Goal: Task Accomplishment & Management: Use online tool/utility

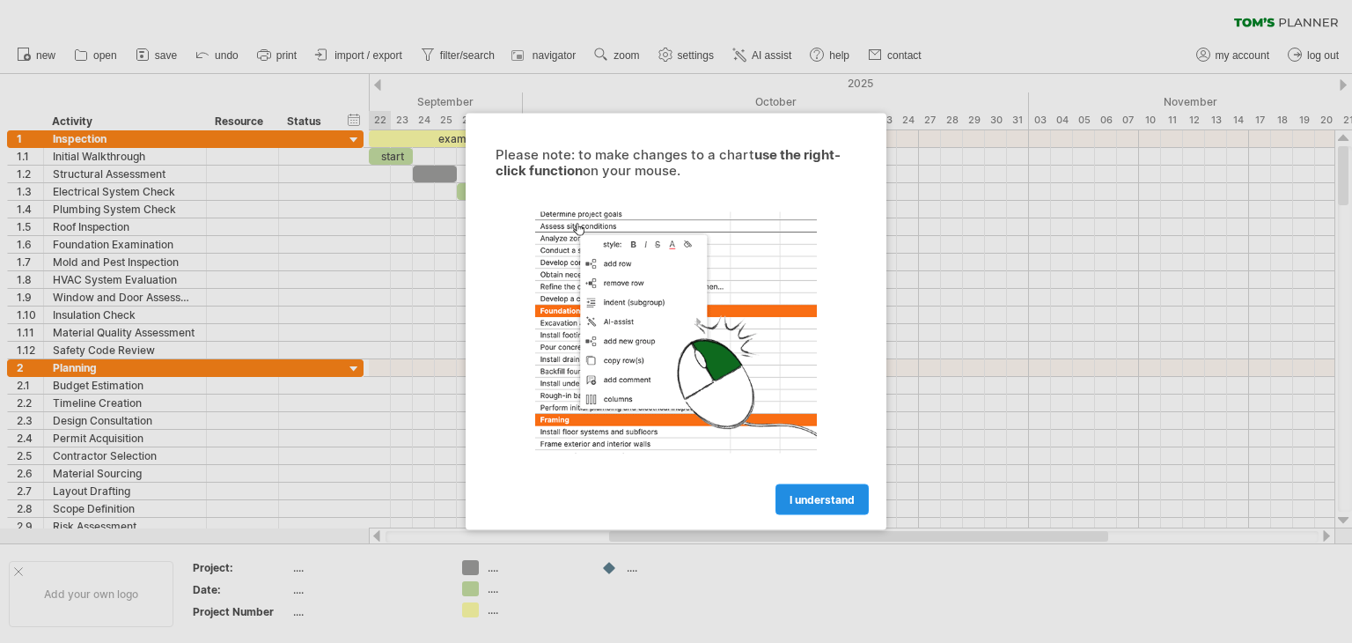
click at [796, 497] on span "I understand" at bounding box center [822, 499] width 65 height 13
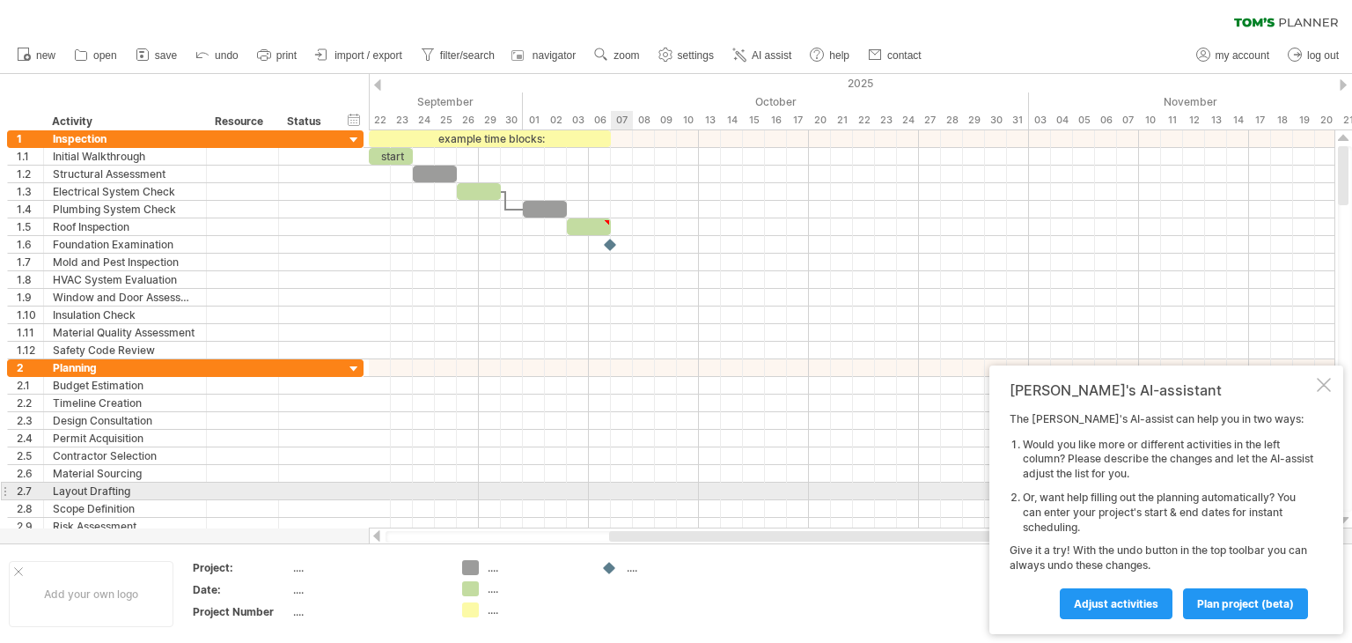
click at [627, 487] on div at bounding box center [852, 491] width 966 height 18
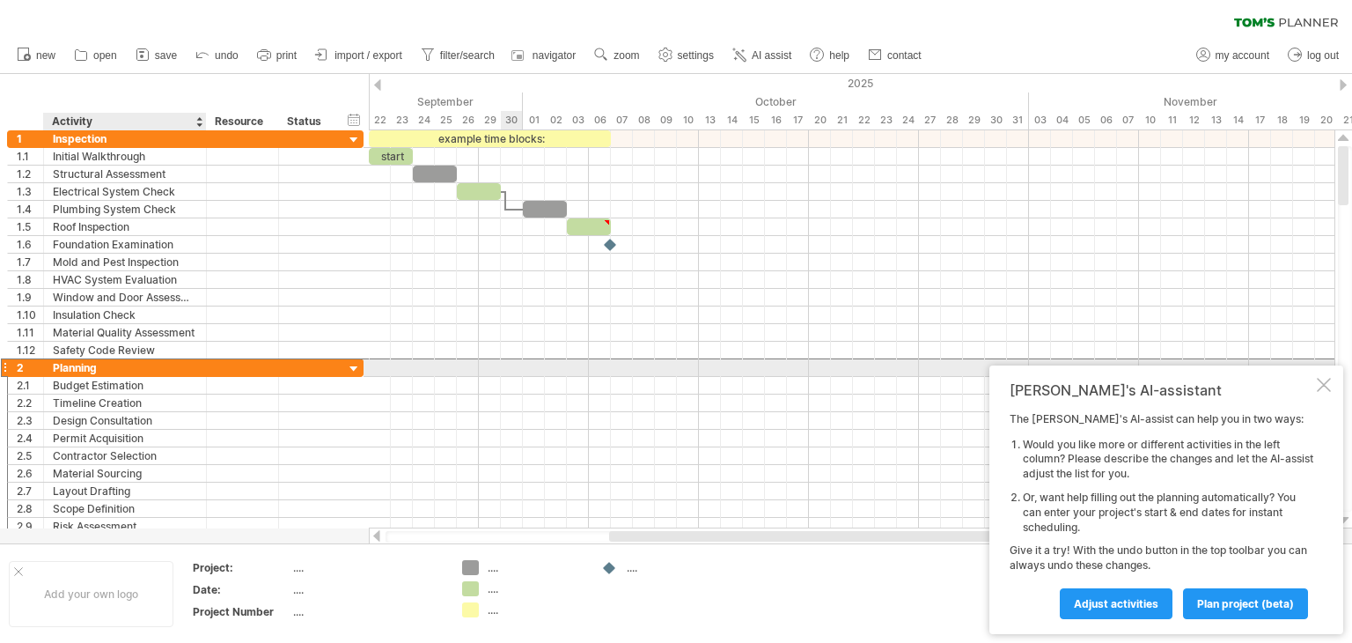
click at [147, 368] on div "Planning" at bounding box center [125, 367] width 144 height 17
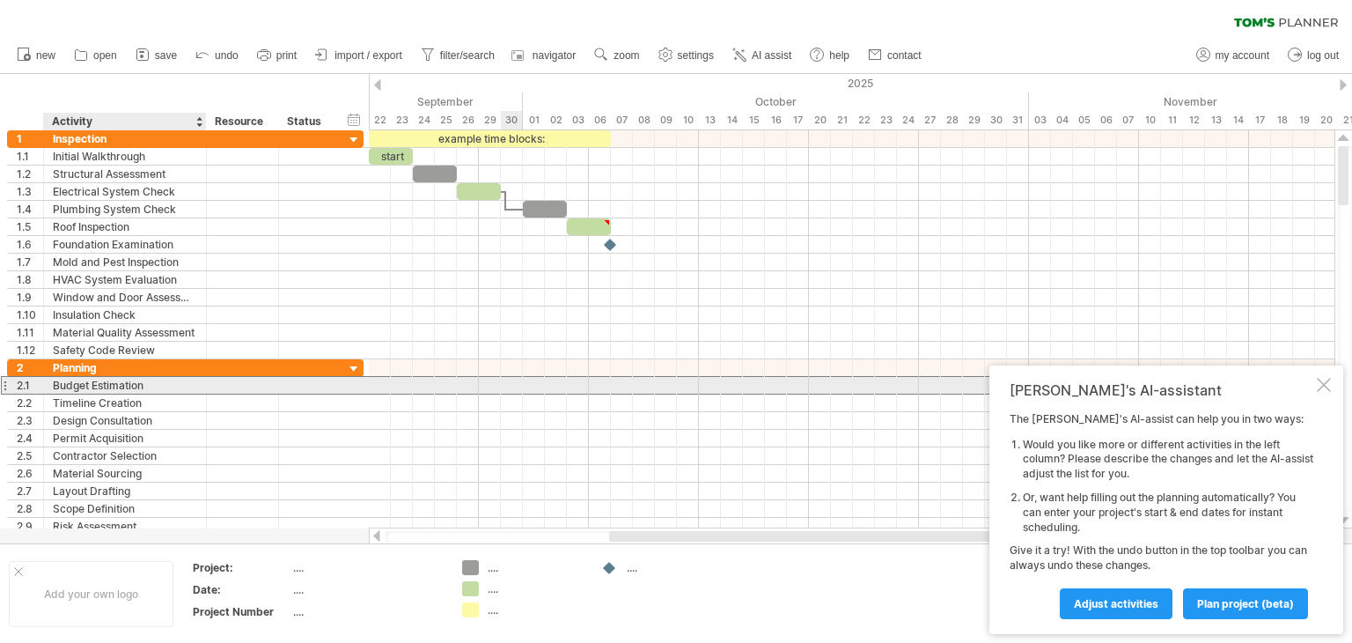
click at [151, 382] on div "Budget Estimation" at bounding box center [125, 385] width 144 height 17
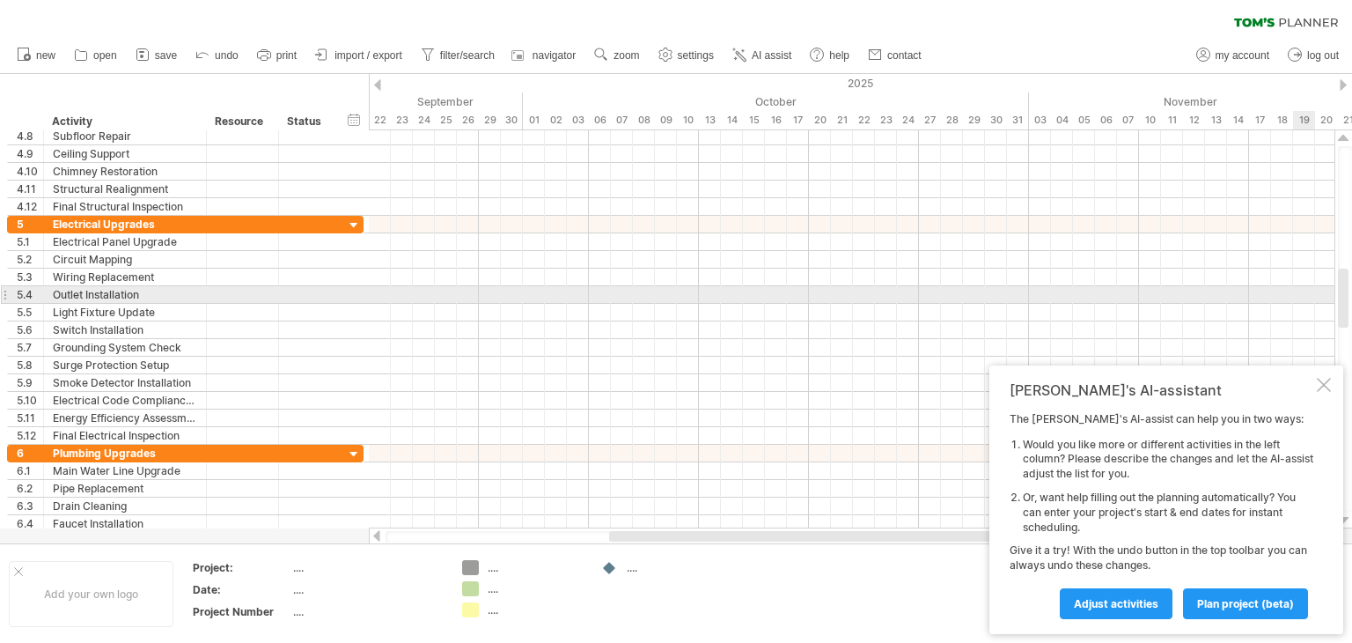
drag, startPoint x: 1345, startPoint y: 181, endPoint x: 1351, endPoint y: 304, distance: 122.5
click at [1351, 304] on div at bounding box center [1345, 328] width 14 height 365
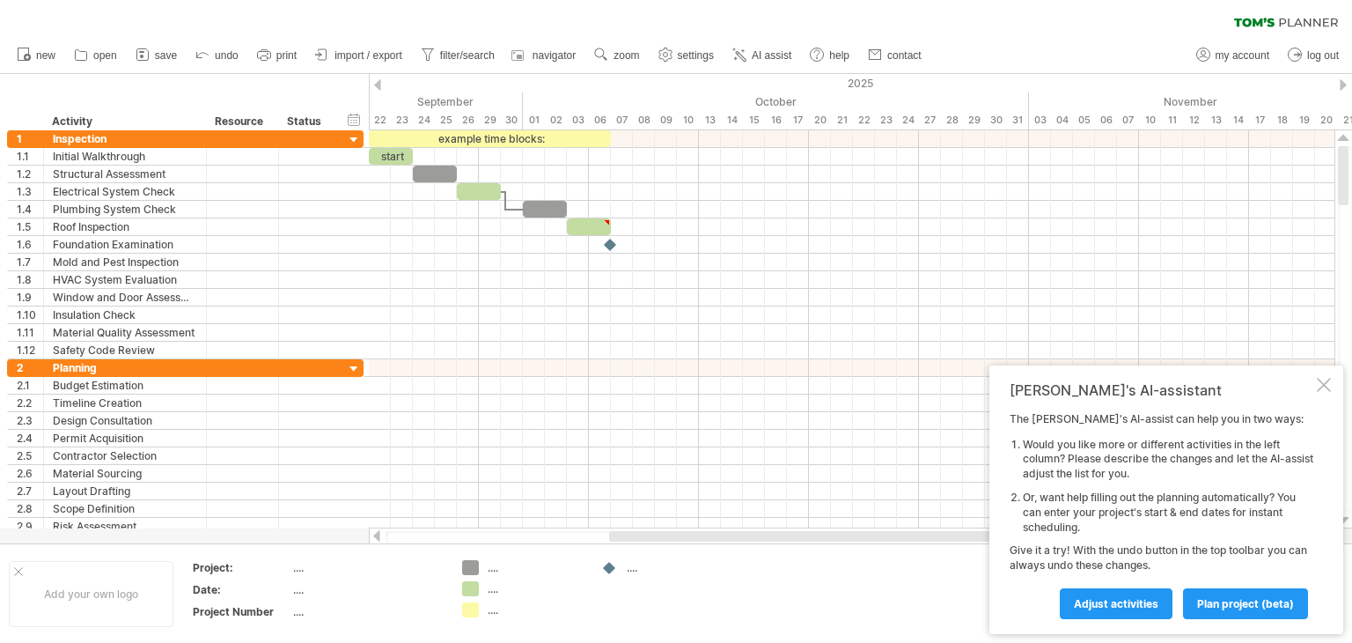
drag, startPoint x: 1341, startPoint y: 292, endPoint x: 1304, endPoint y: -15, distance: 309.5
click at [1304, 0] on html "progress(100%) Trying to reach [DOMAIN_NAME] Connected again... 0% clear filter…" at bounding box center [676, 323] width 1352 height 646
click at [155, 54] on span "save" at bounding box center [166, 55] width 22 height 12
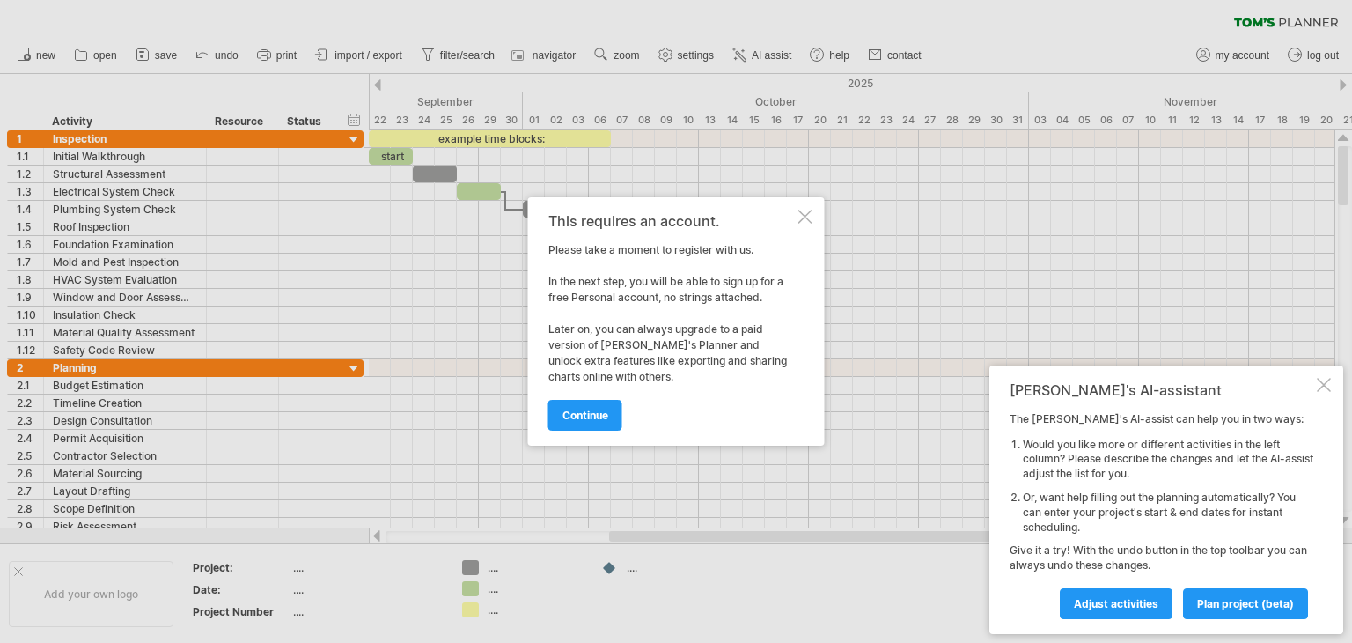
click at [806, 216] on div at bounding box center [806, 217] width 14 height 14
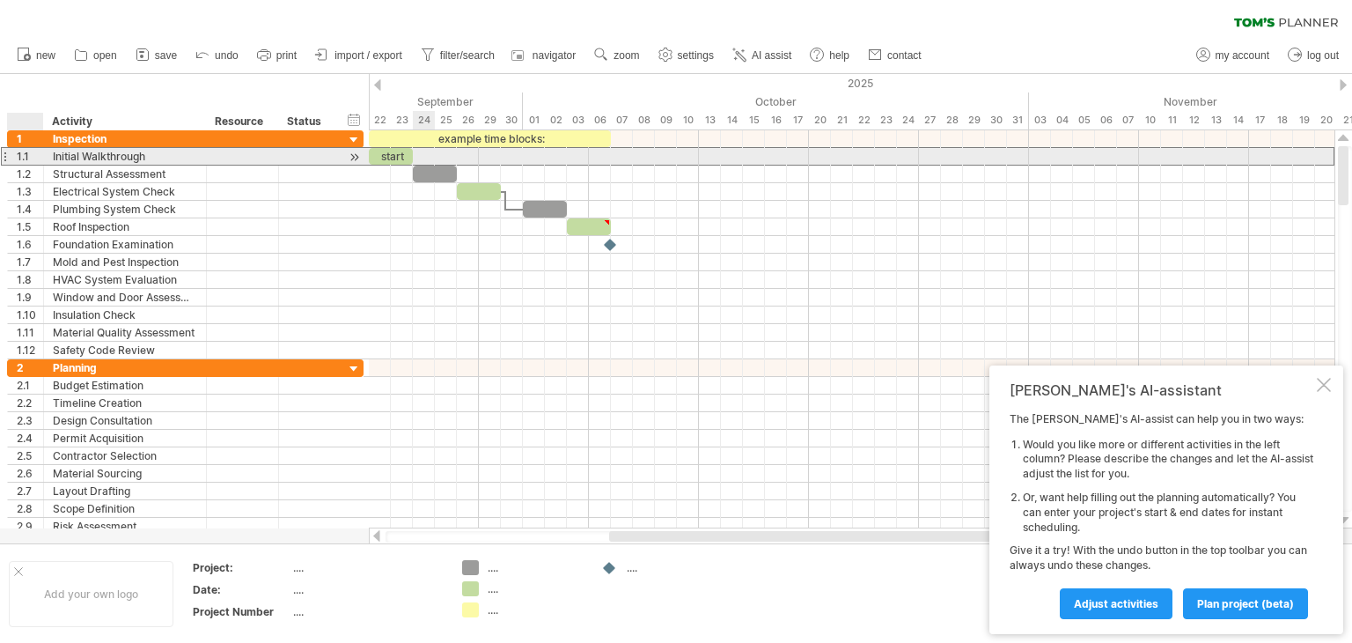
click at [21, 155] on div "1.1" at bounding box center [30, 156] width 26 height 17
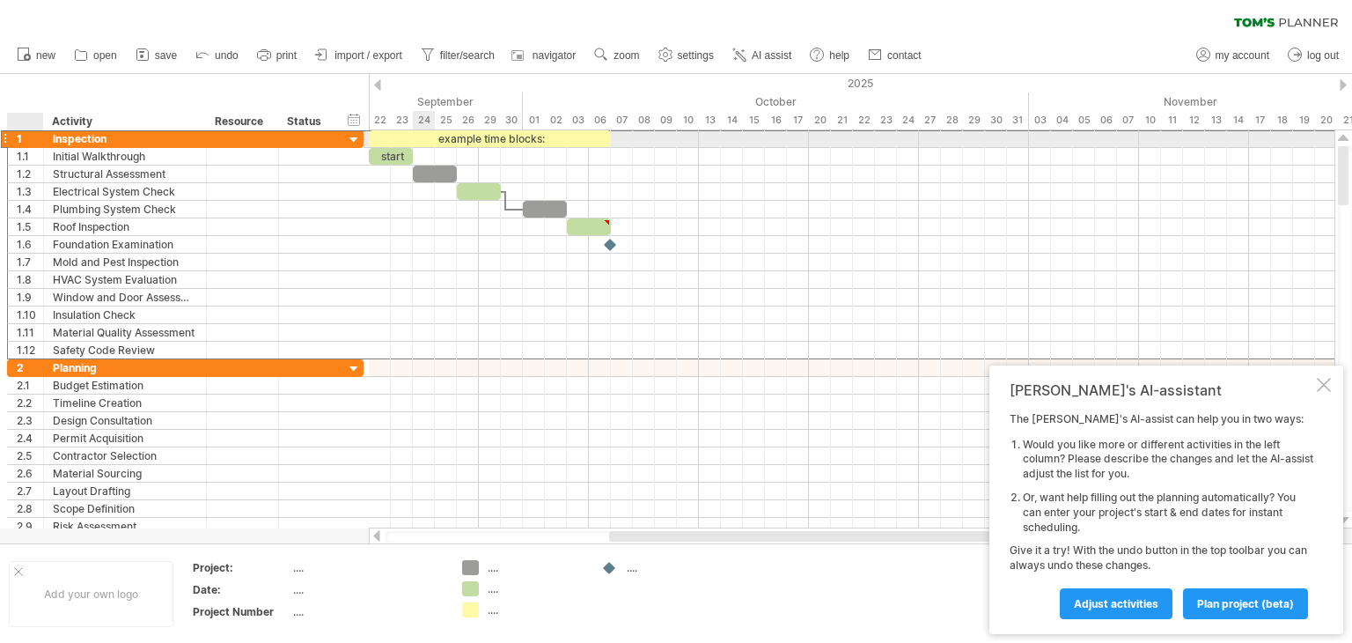
click at [17, 138] on div "1" at bounding box center [30, 138] width 26 height 17
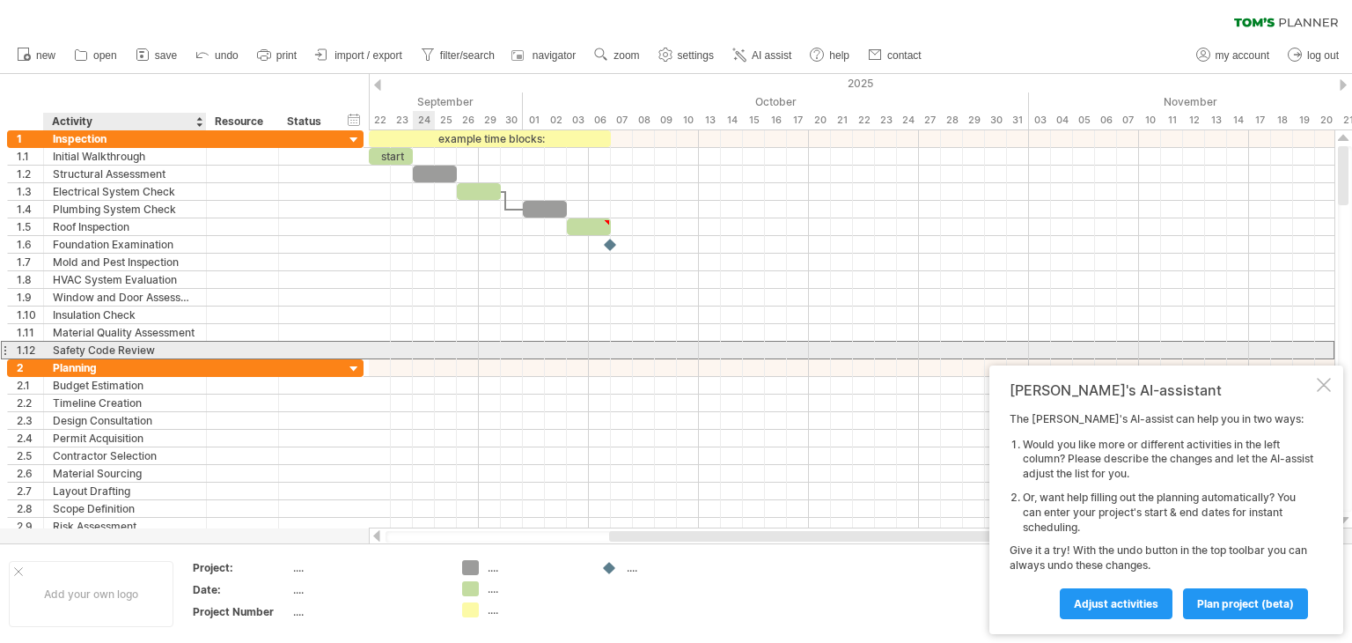
click at [191, 343] on div "Safety Code Review" at bounding box center [125, 350] width 144 height 17
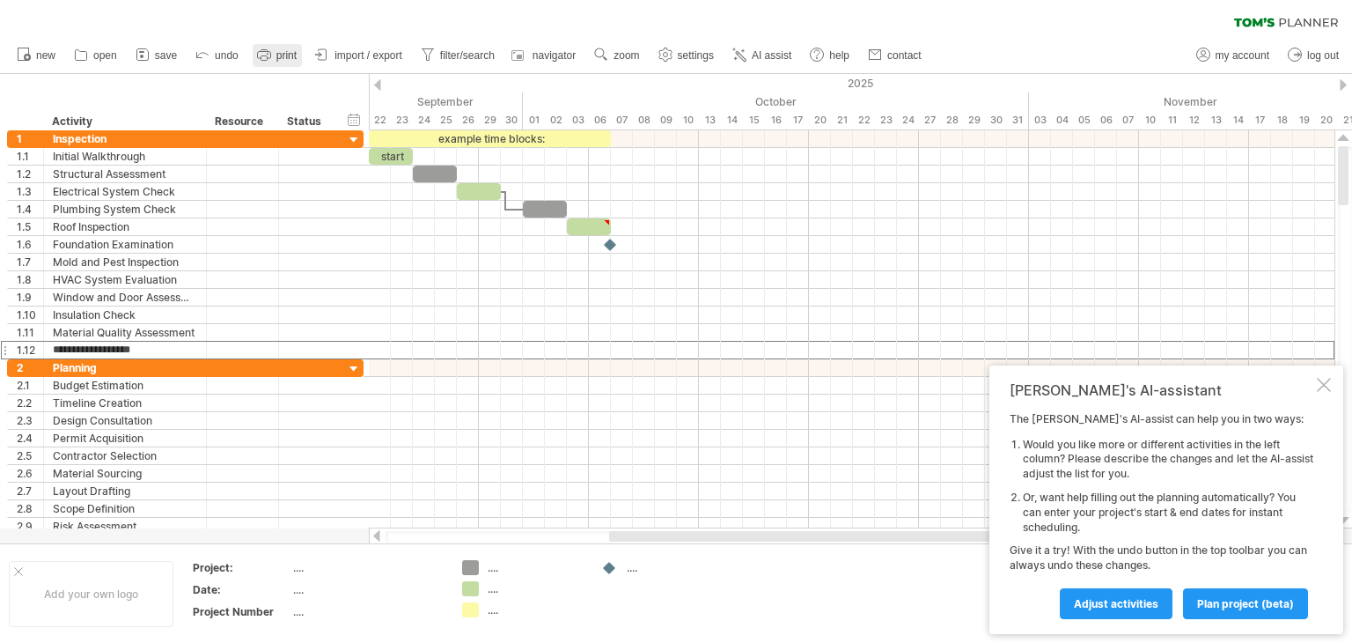
click at [281, 56] on span "print" at bounding box center [286, 55] width 20 height 12
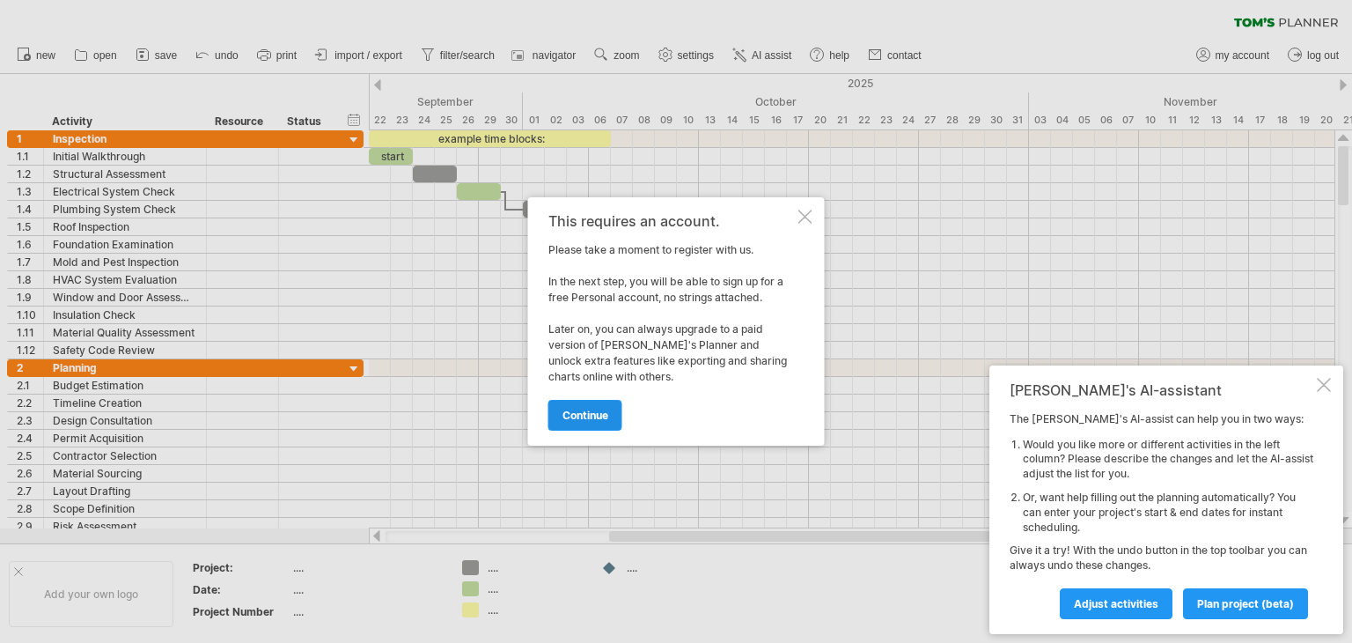
click at [601, 423] on link "continue" at bounding box center [585, 415] width 74 height 31
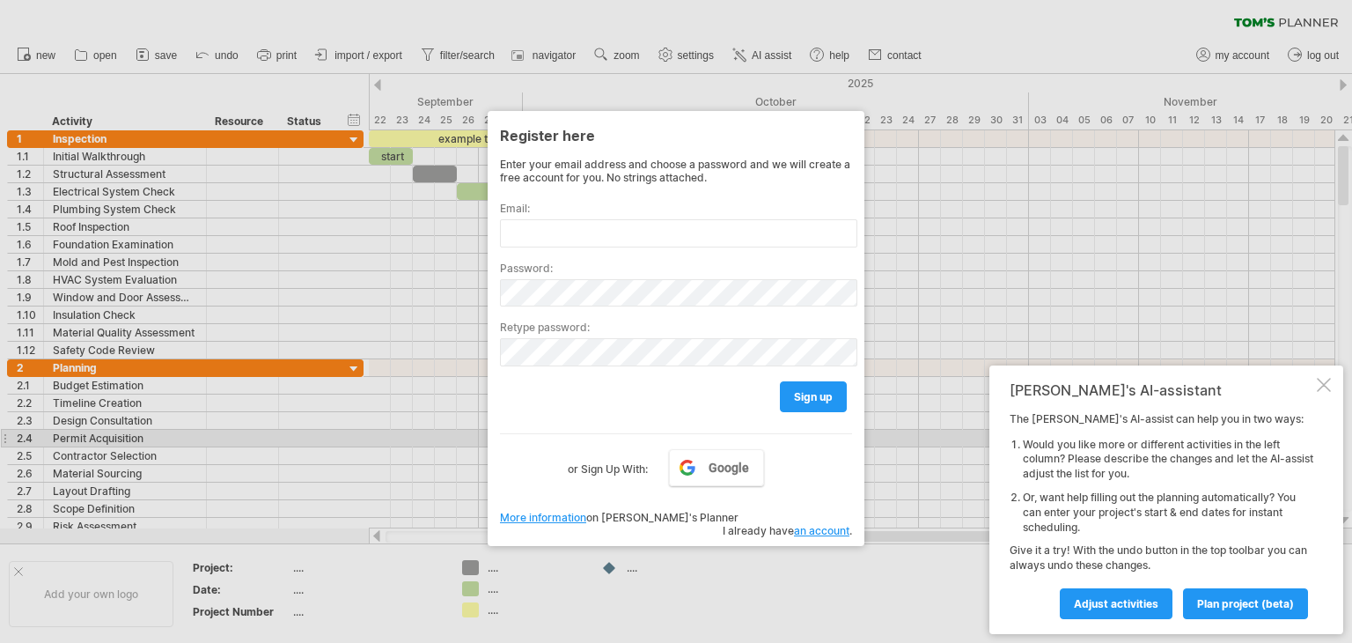
click at [447, 442] on div at bounding box center [676, 321] width 1352 height 643
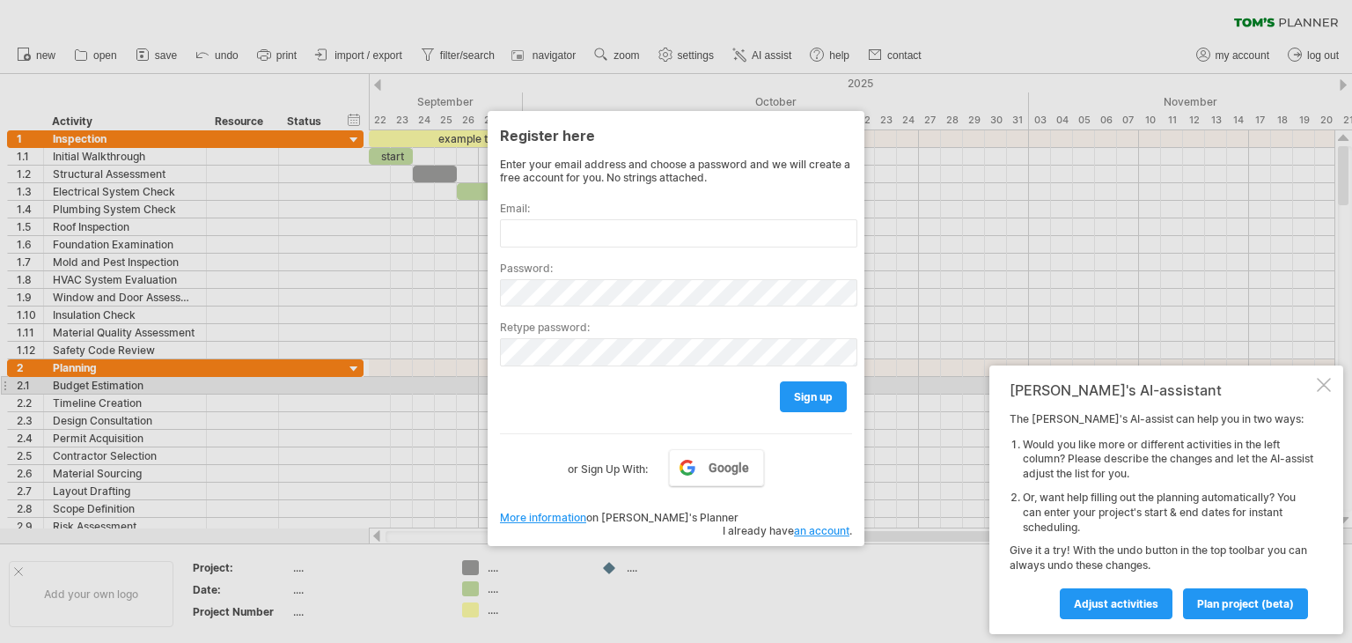
click at [1325, 381] on div at bounding box center [1324, 385] width 14 height 14
